Goal: Task Accomplishment & Management: Manage account settings

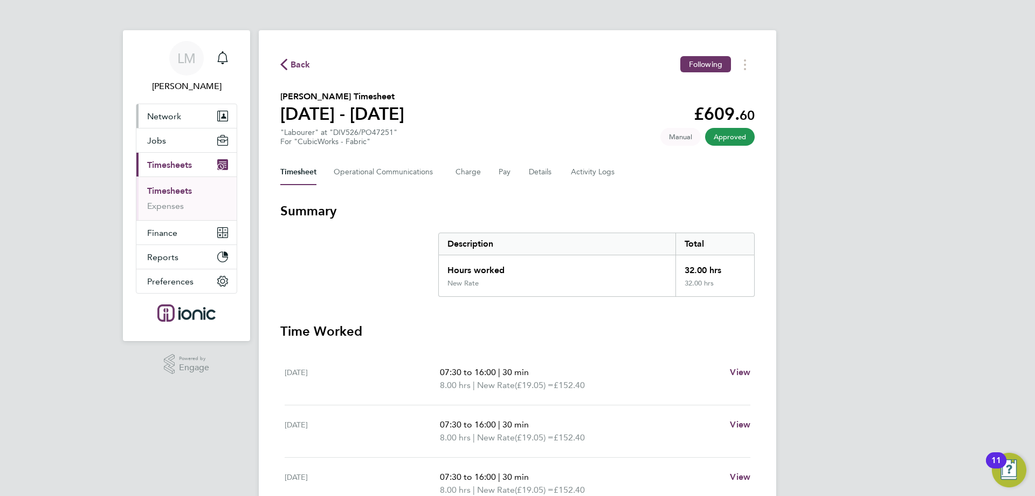
click at [174, 126] on button "Network" at bounding box center [186, 116] width 100 height 24
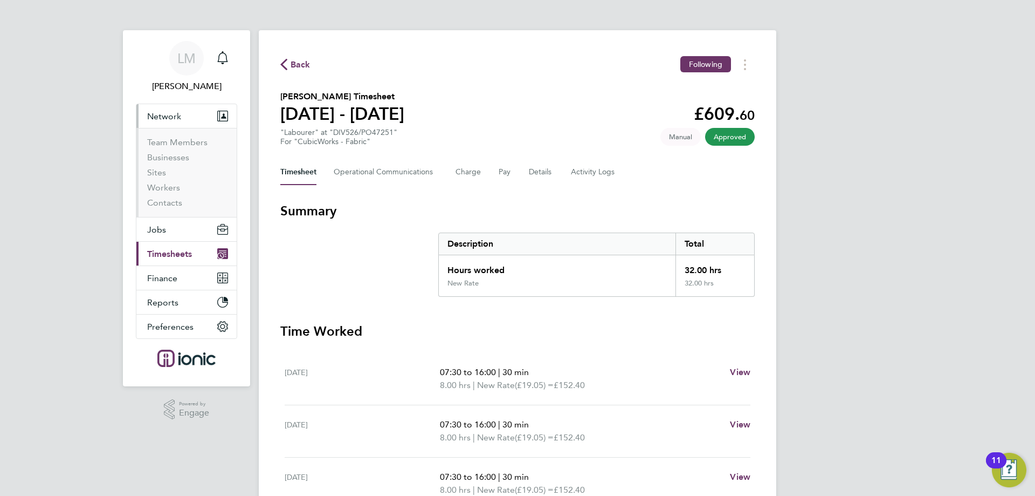
click at [165, 109] on button "Network" at bounding box center [186, 116] width 100 height 24
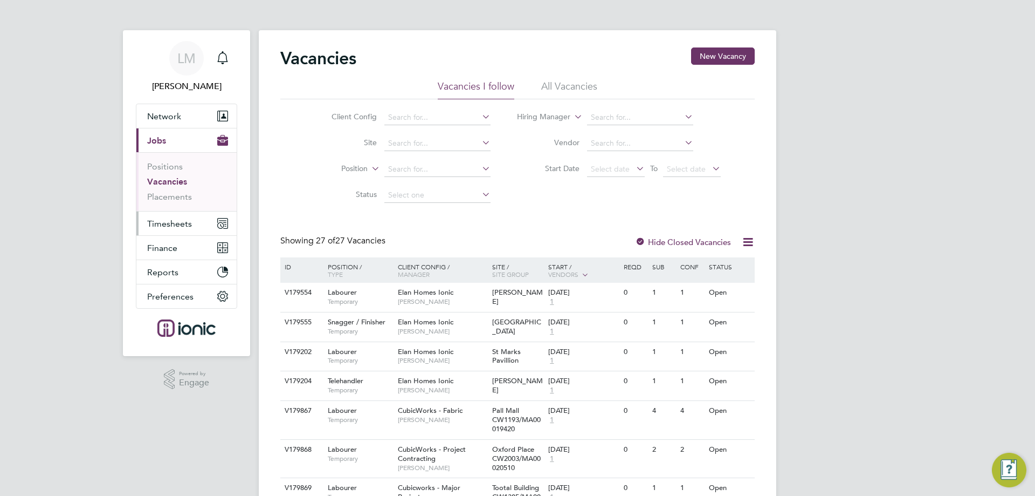
click at [161, 221] on span "Timesheets" at bounding box center [169, 223] width 45 height 10
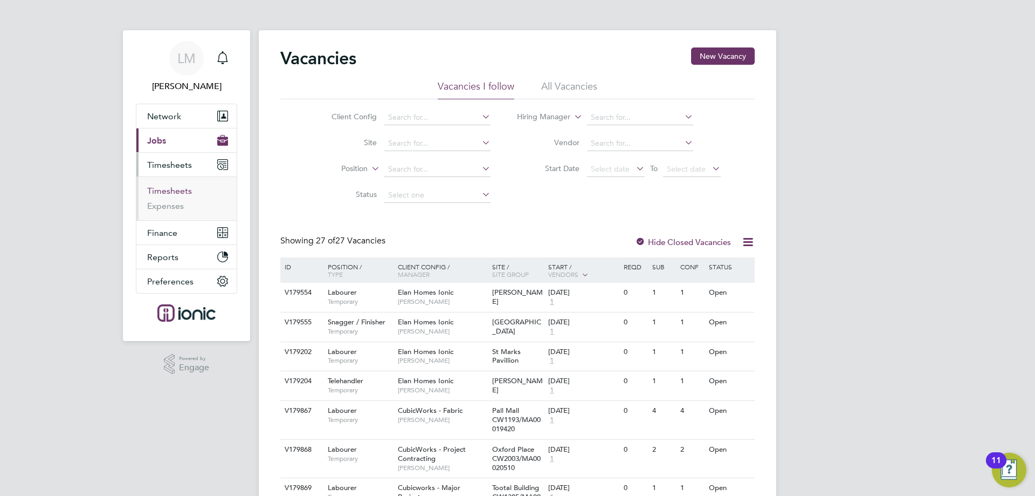
click at [160, 190] on link "Timesheets" at bounding box center [169, 190] width 45 height 10
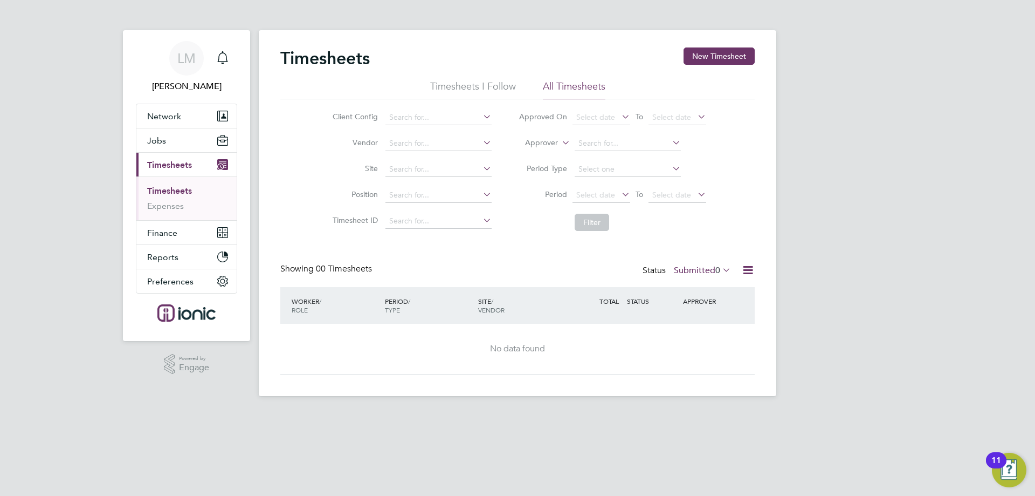
click at [683, 273] on label "Submitted 0" at bounding box center [702, 270] width 57 height 11
click at [700, 333] on li "Approved" at bounding box center [684, 334] width 50 height 15
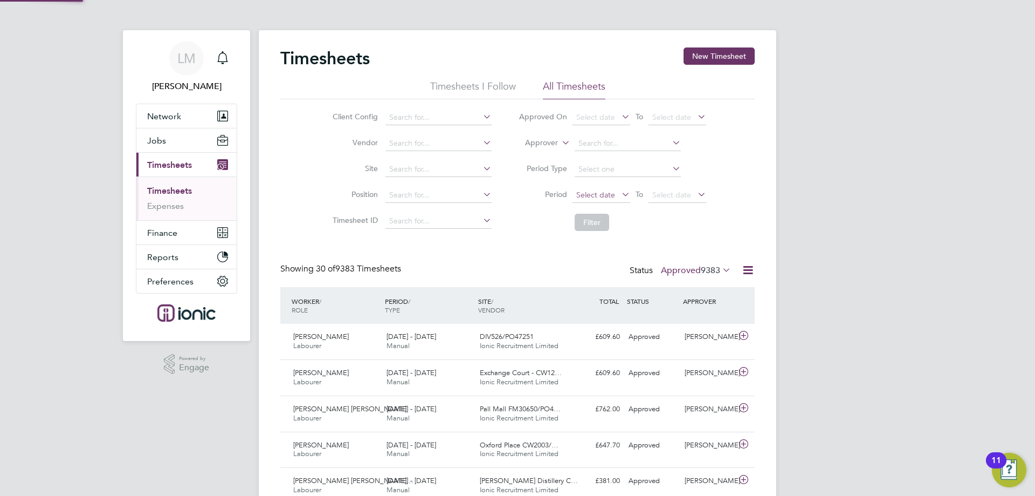
click at [604, 193] on span "Select date" at bounding box center [595, 195] width 39 height 10
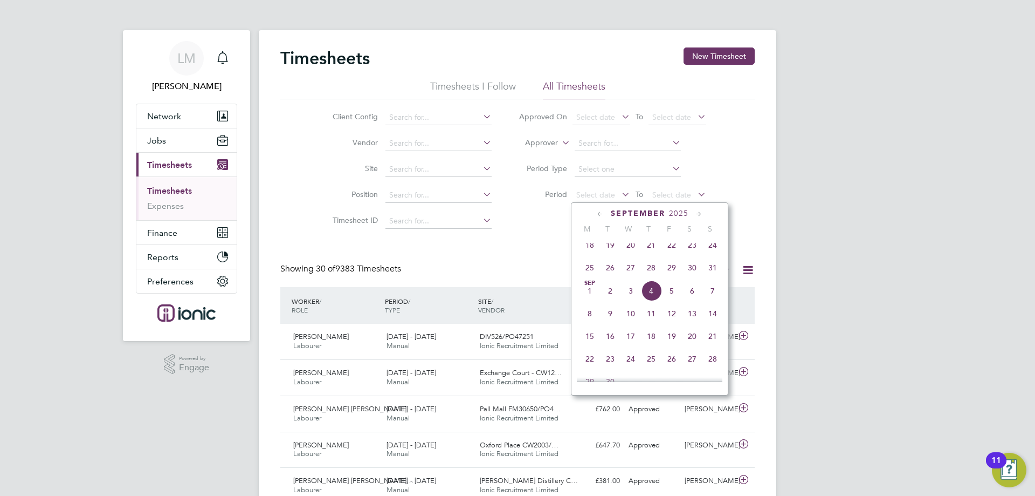
click at [450, 301] on div "PERIOD / TYPE" at bounding box center [428, 305] width 93 height 28
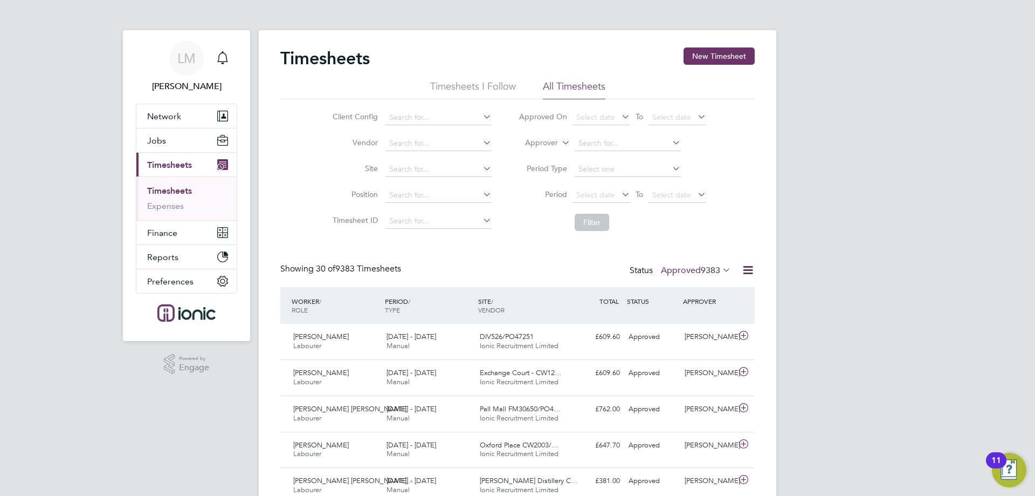
click at [439, 275] on div "Showing 30 of 9383 Timesheets Status Approved 9383" at bounding box center [517, 275] width 475 height 24
drag, startPoint x: 377, startPoint y: 273, endPoint x: 352, endPoint y: 264, distance: 27.0
click at [343, 269] on span "30 of 9383 Timesheets" at bounding box center [358, 268] width 85 height 11
click at [353, 265] on span "30 of 9383 Timesheets" at bounding box center [358, 268] width 85 height 11
click at [346, 271] on span "30 of 9383 Timesheets" at bounding box center [358, 268] width 85 height 11
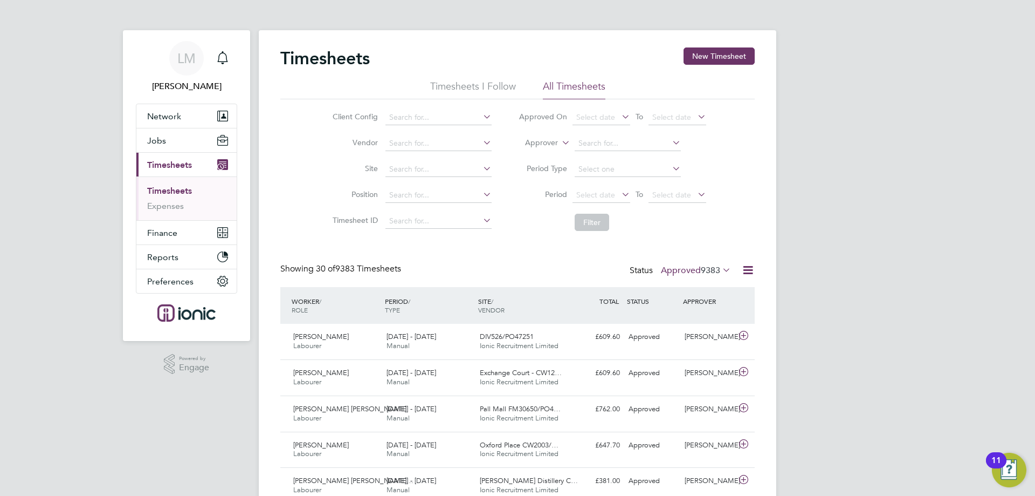
click at [169, 153] on button "Current page: Timesheets" at bounding box center [186, 165] width 100 height 24
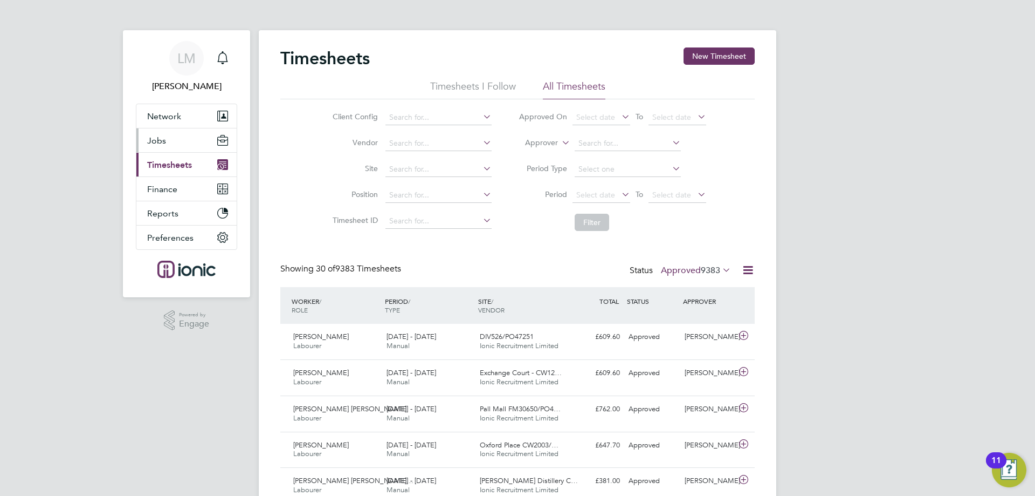
click at [171, 142] on button "Jobs" at bounding box center [186, 140] width 100 height 24
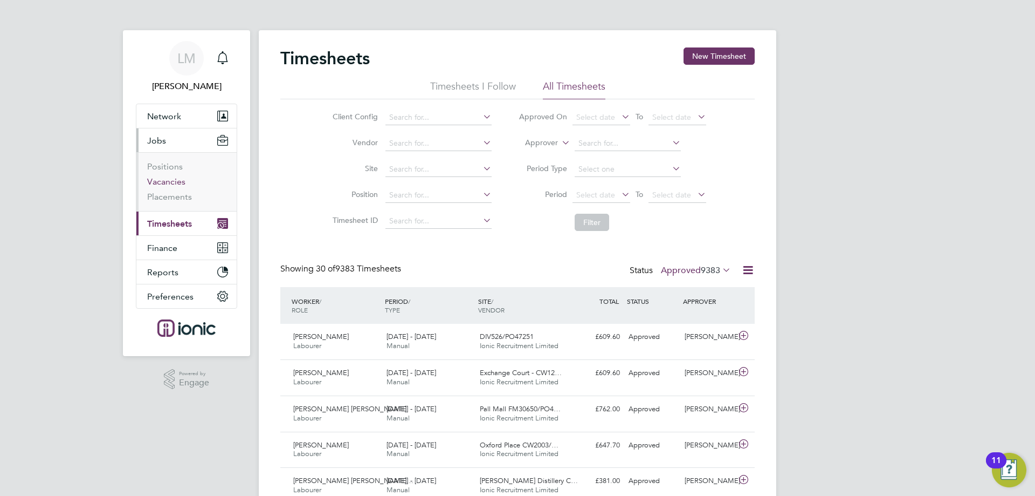
click at [164, 181] on link "Vacancies" at bounding box center [166, 181] width 38 height 10
